Goal: Navigation & Orientation: Find specific page/section

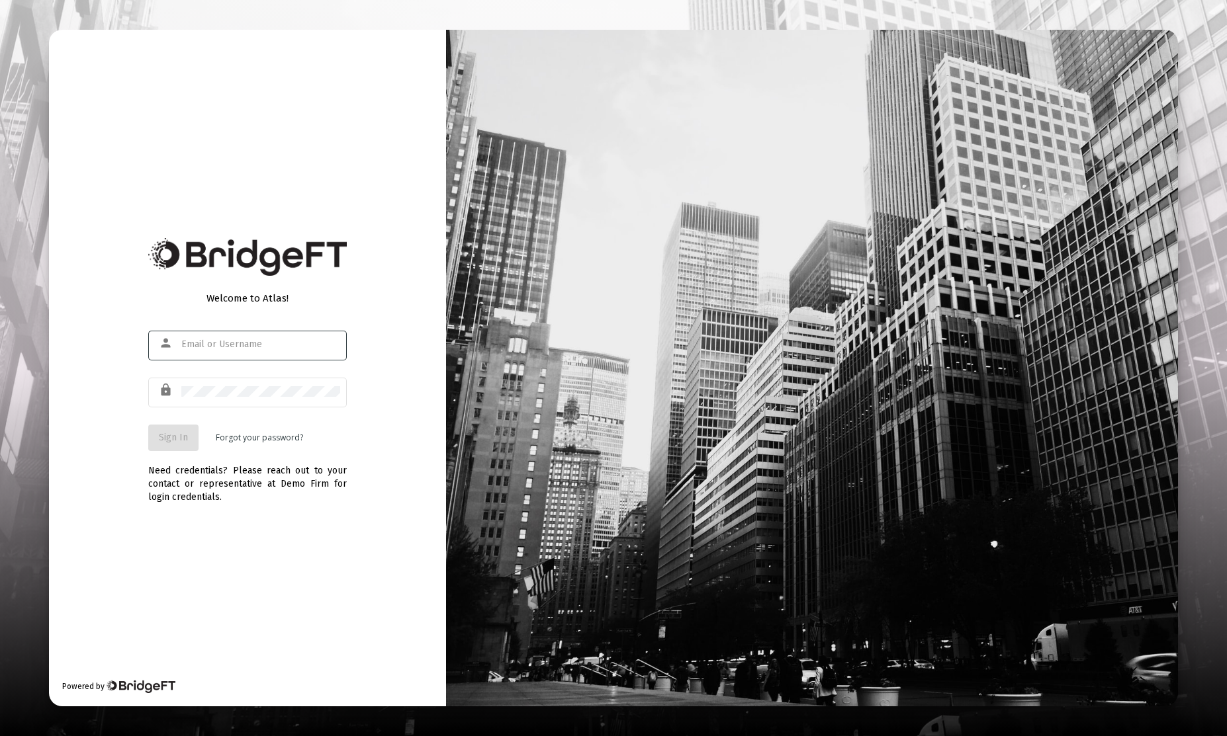
click at [243, 345] on input "text" at bounding box center [260, 344] width 159 height 11
type input "[PERSON_NAME][EMAIL_ADDRESS][DOMAIN_NAME]"
click at [159, 444] on button "Sign In" at bounding box center [173, 438] width 50 height 26
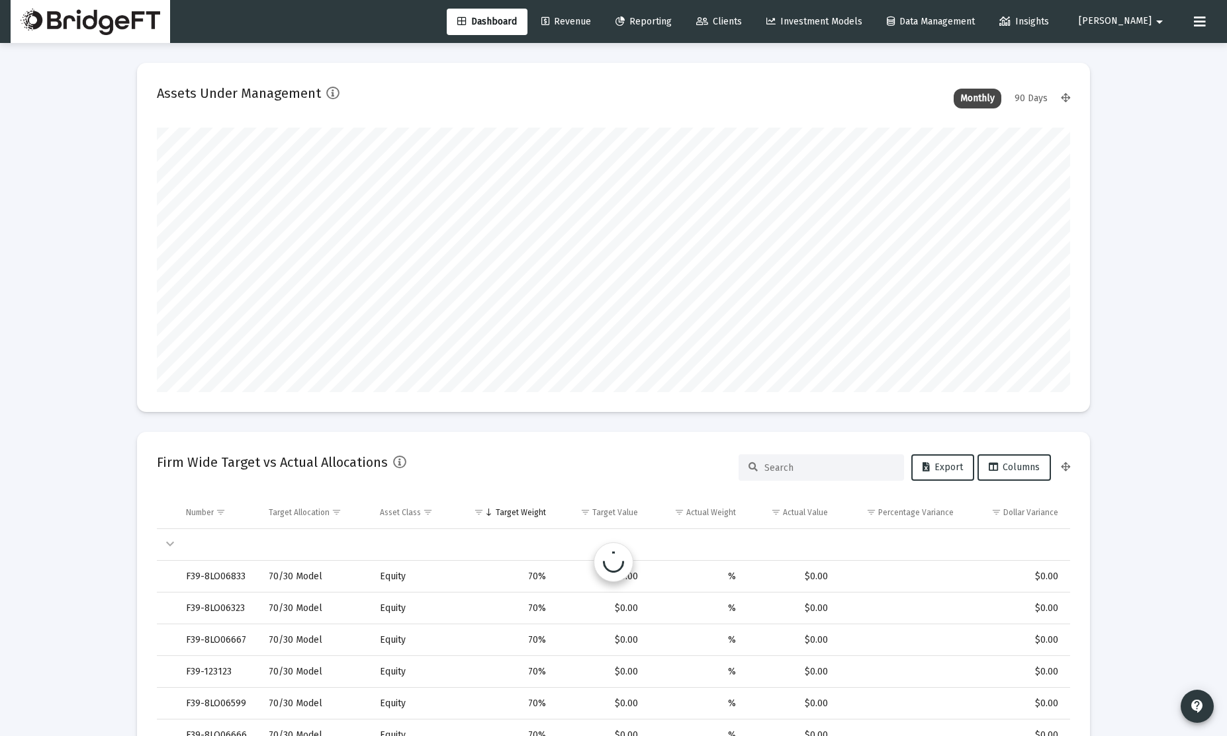
scroll to position [265, 492]
type input "[DATE]"
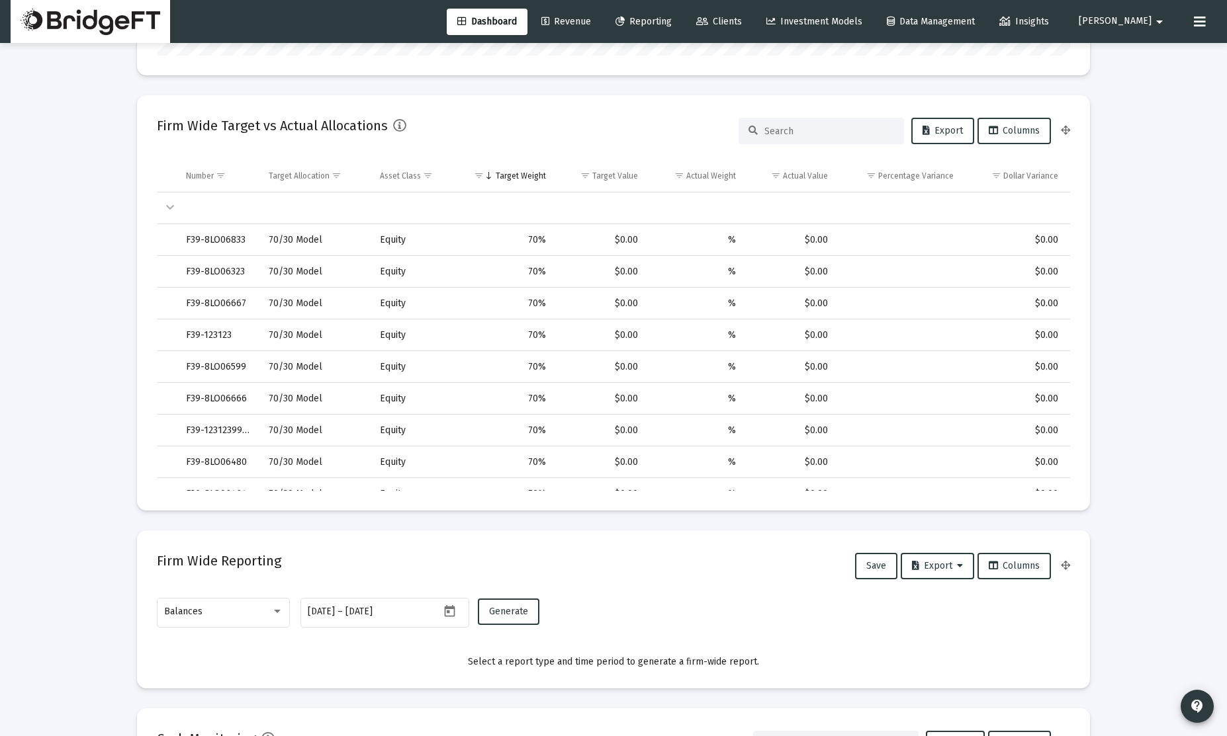
scroll to position [0, 0]
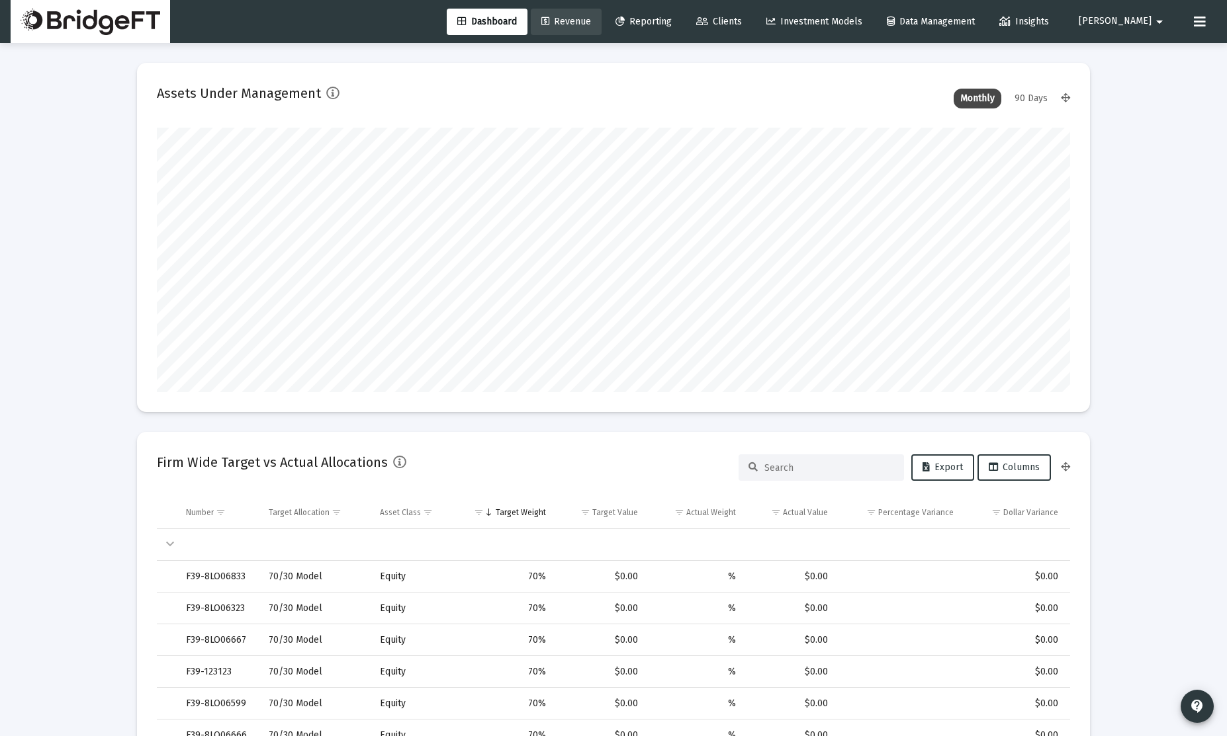
click at [591, 18] on span "Revenue" at bounding box center [566, 21] width 50 height 11
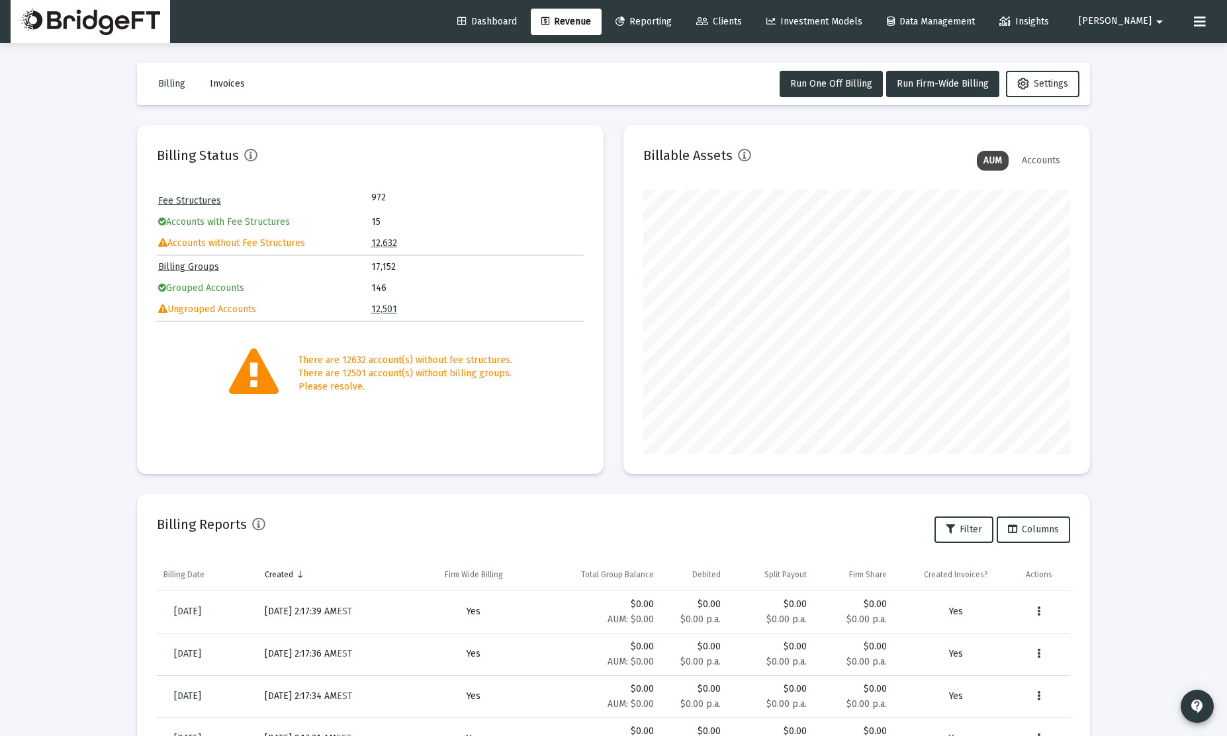
click at [672, 21] on span "Reporting" at bounding box center [643, 21] width 56 height 11
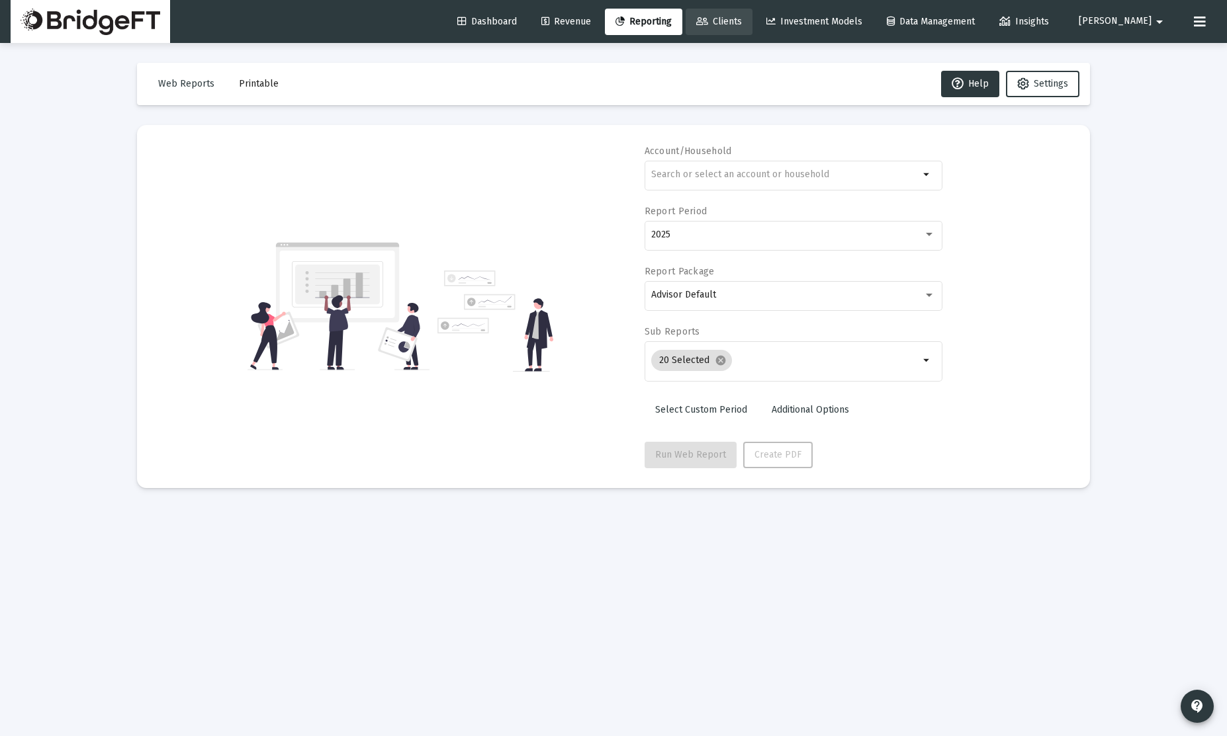
click at [742, 22] on span "Clients" at bounding box center [719, 21] width 46 height 11
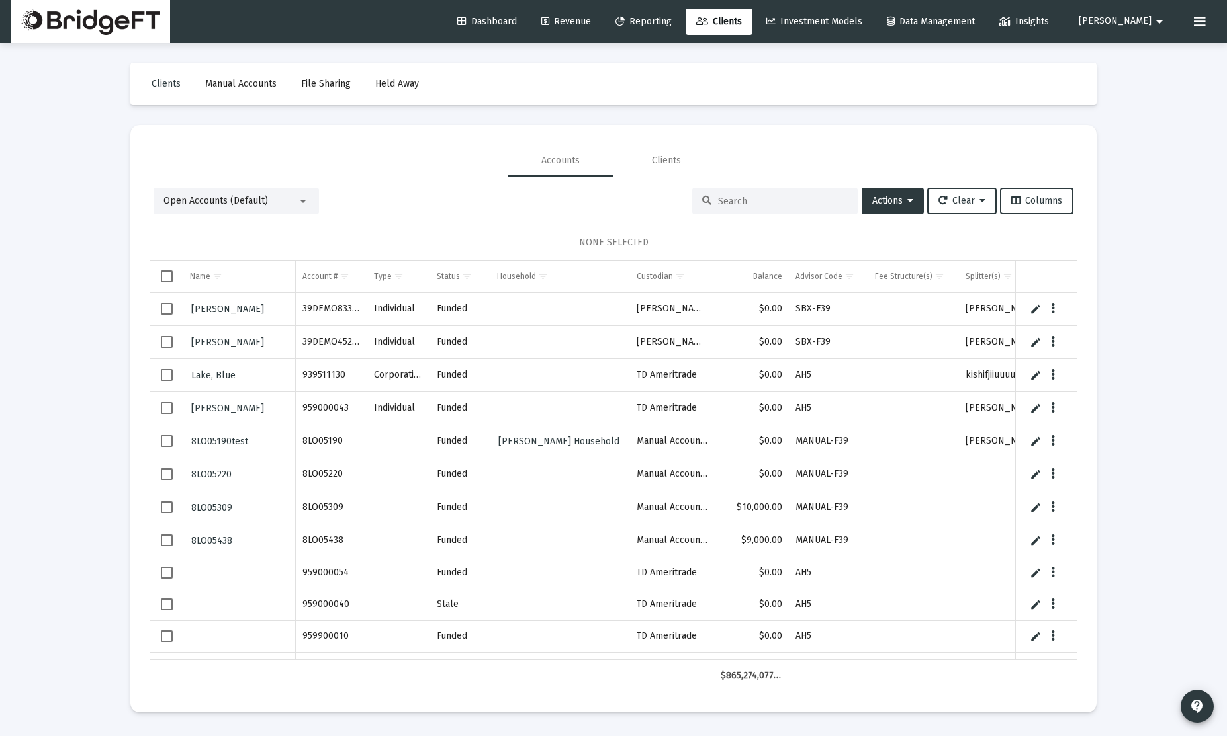
click at [847, 20] on span "Investment Models" at bounding box center [814, 21] width 96 height 11
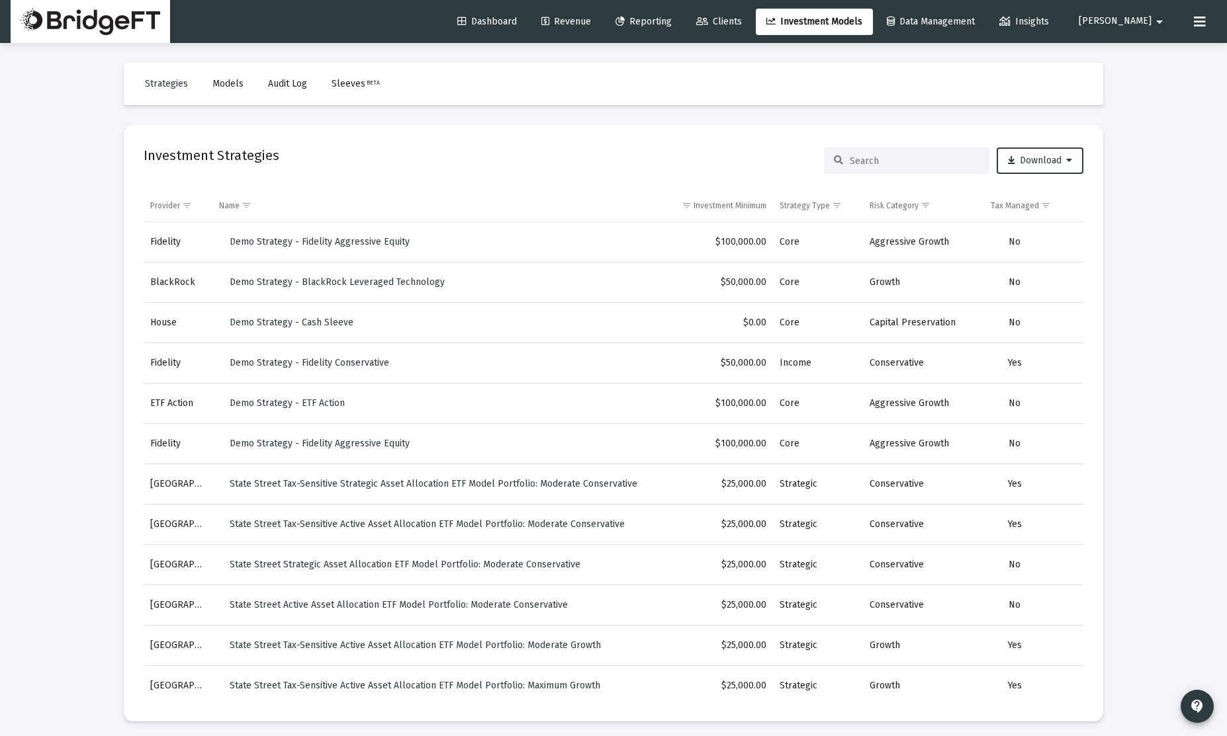
click at [942, 23] on span "Data Management" at bounding box center [931, 21] width 88 height 11
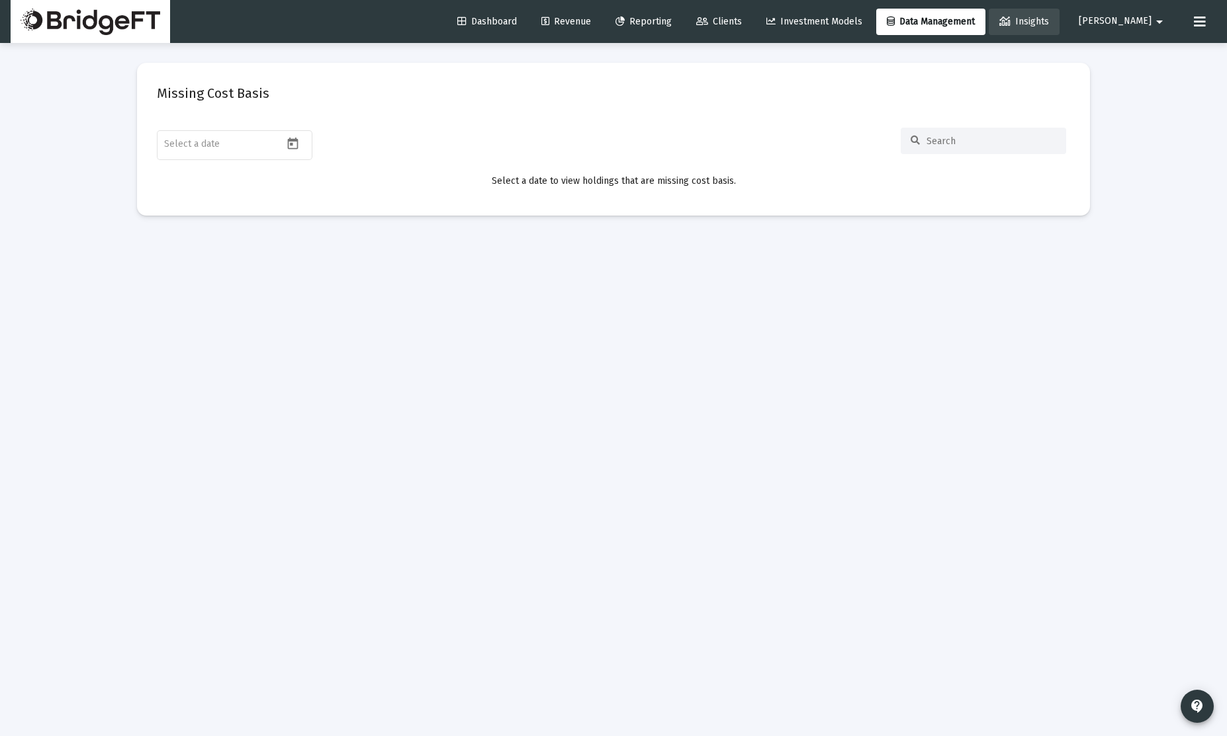
click at [1010, 22] on icon at bounding box center [1004, 21] width 11 height 9
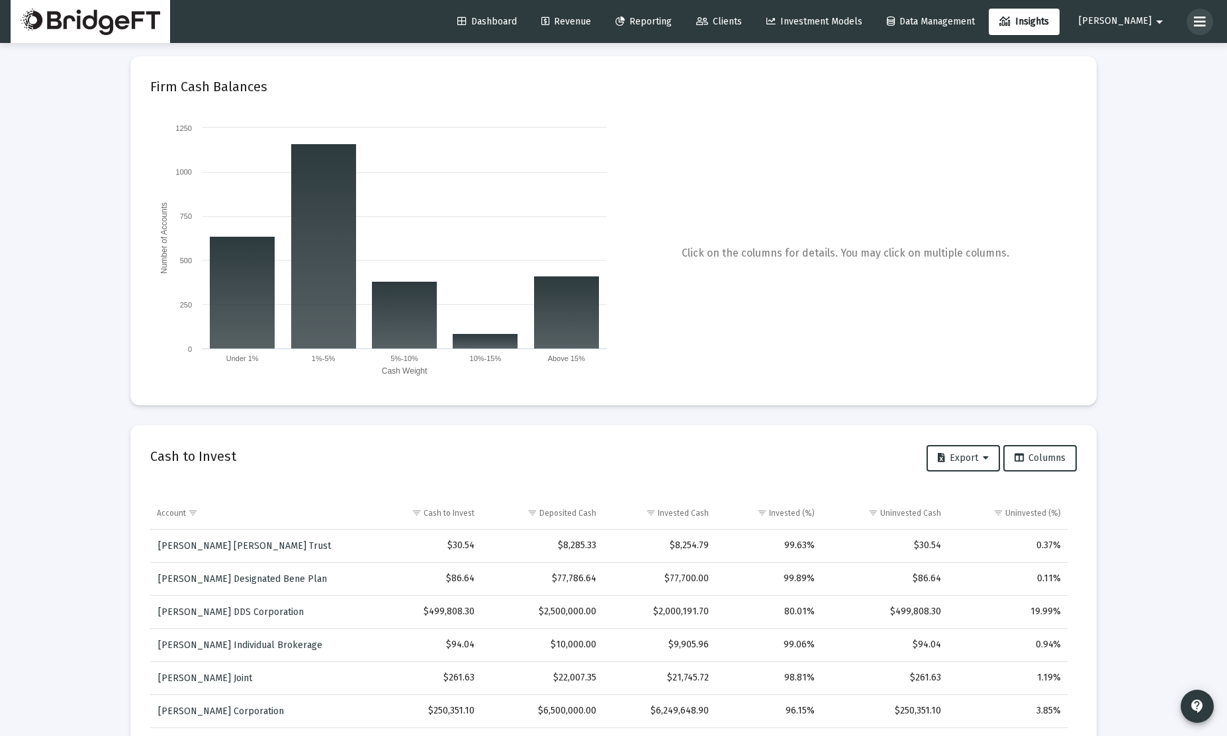
click at [1198, 22] on icon at bounding box center [1200, 22] width 12 height 16
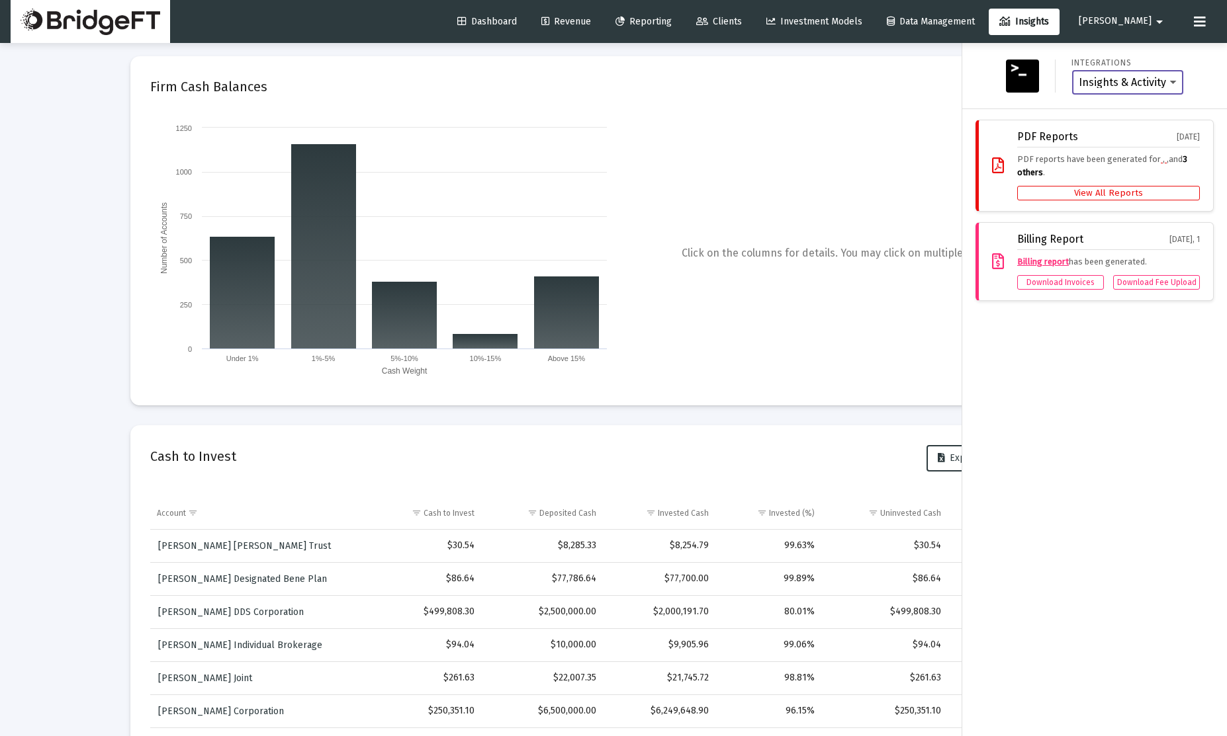
click at [1104, 83] on select "Insights & Activity Wealthbox" at bounding box center [1127, 83] width 98 height 12
click at [1049, 22] on span "Insights" at bounding box center [1024, 21] width 50 height 11
click at [1159, 87] on select "Insights & Activity Wealthbox" at bounding box center [1127, 83] width 98 height 12
click at [1136, 89] on div "Insights & Activity Wealthbox" at bounding box center [1127, 82] width 112 height 26
click at [1151, 85] on select "Insights & Activity Wealthbox" at bounding box center [1127, 83] width 98 height 12
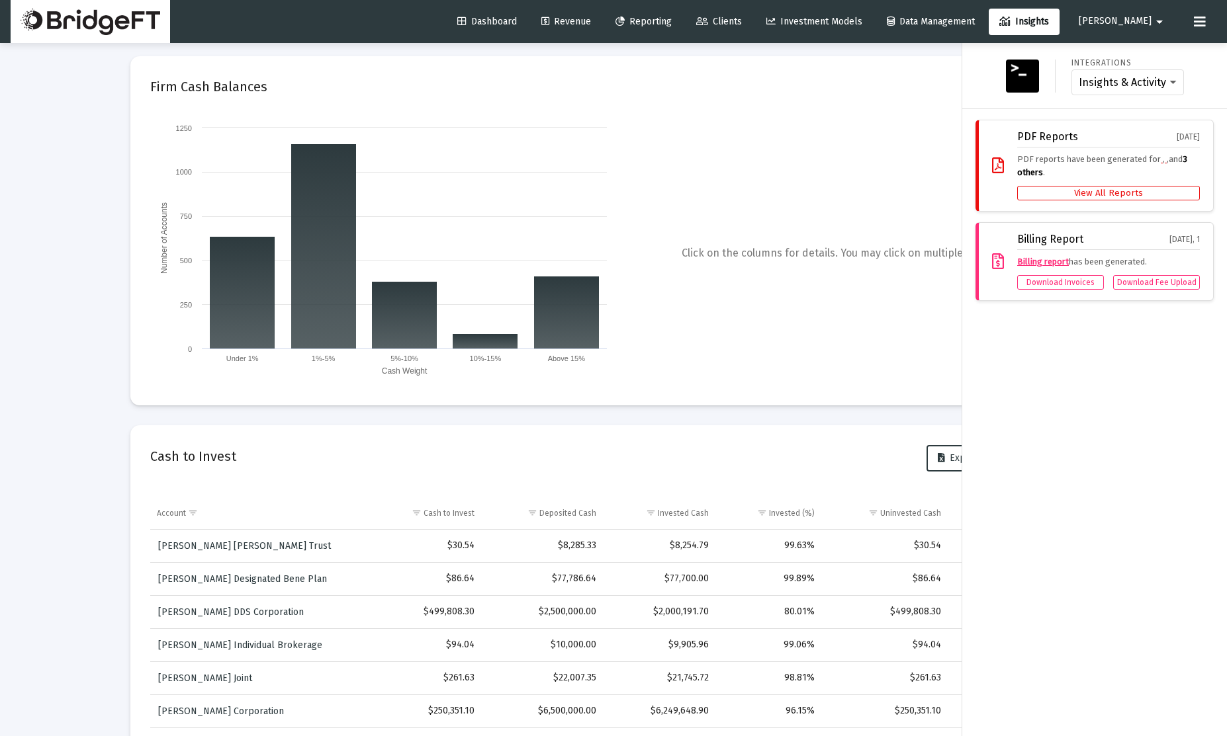
click at [883, 98] on div at bounding box center [613, 368] width 1227 height 736
